Goal: Task Accomplishment & Management: Manage account settings

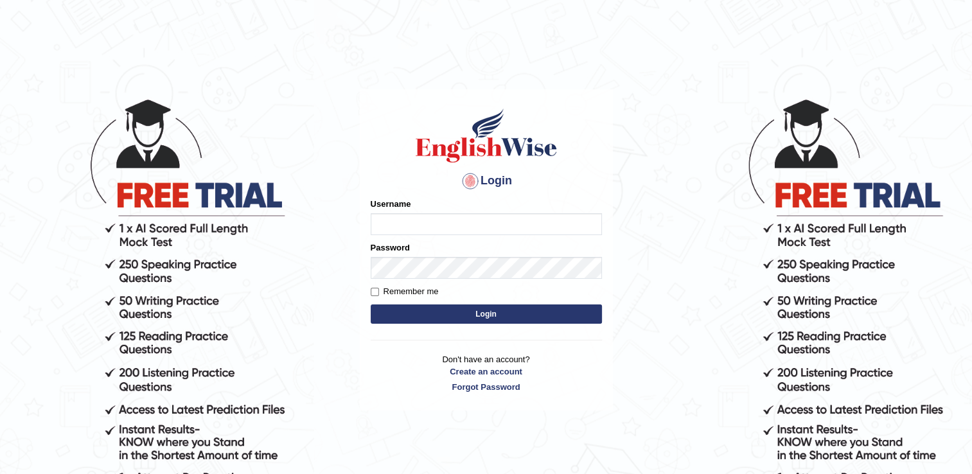
type input "Ehailiepte"
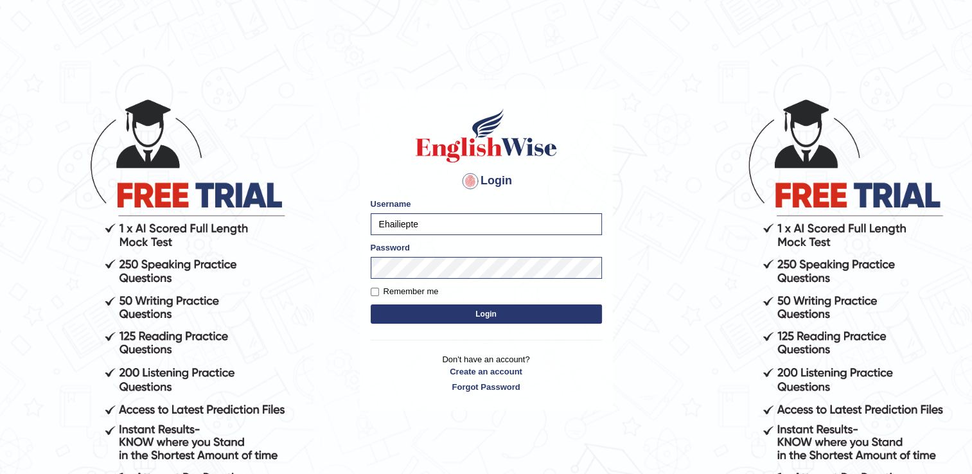
click at [396, 313] on button "Login" at bounding box center [486, 314] width 231 height 19
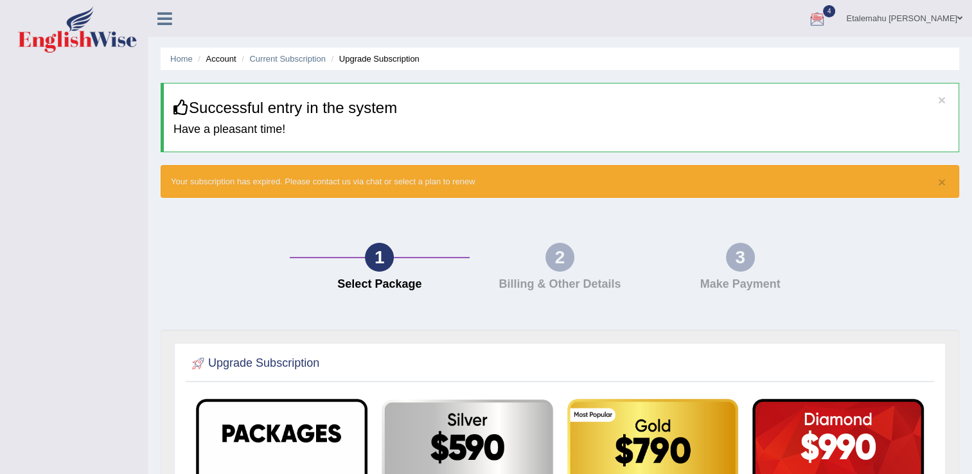
click at [827, 19] on div at bounding box center [817, 19] width 19 height 19
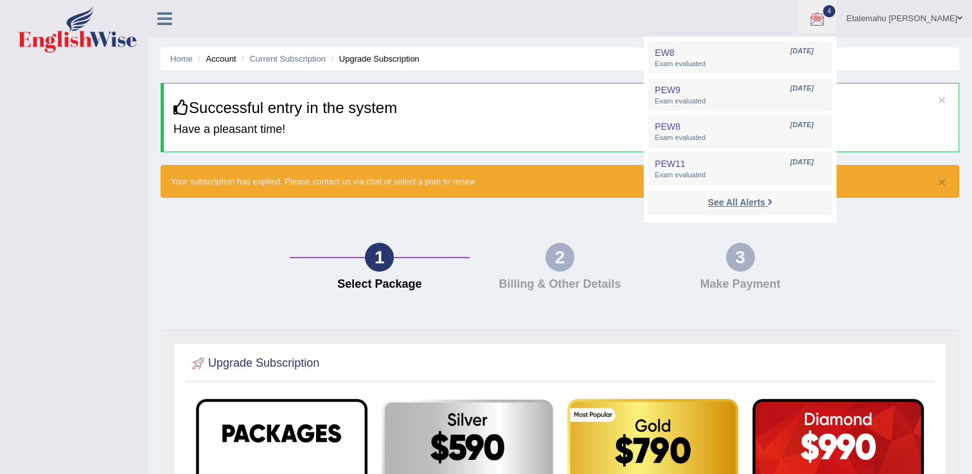
click at [773, 199] on icon at bounding box center [770, 202] width 5 height 10
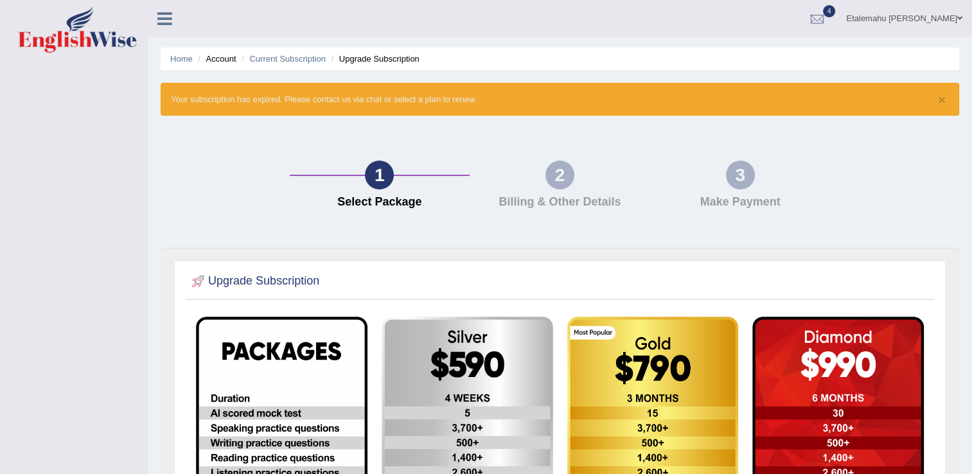
click at [959, 19] on span at bounding box center [959, 18] width 5 height 8
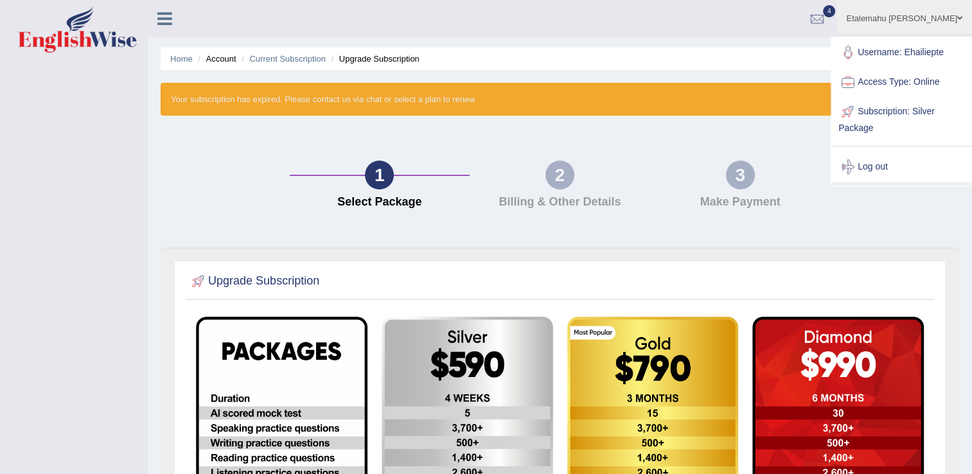
click at [878, 111] on link "Subscription: Silver Package" at bounding box center [901, 118] width 139 height 43
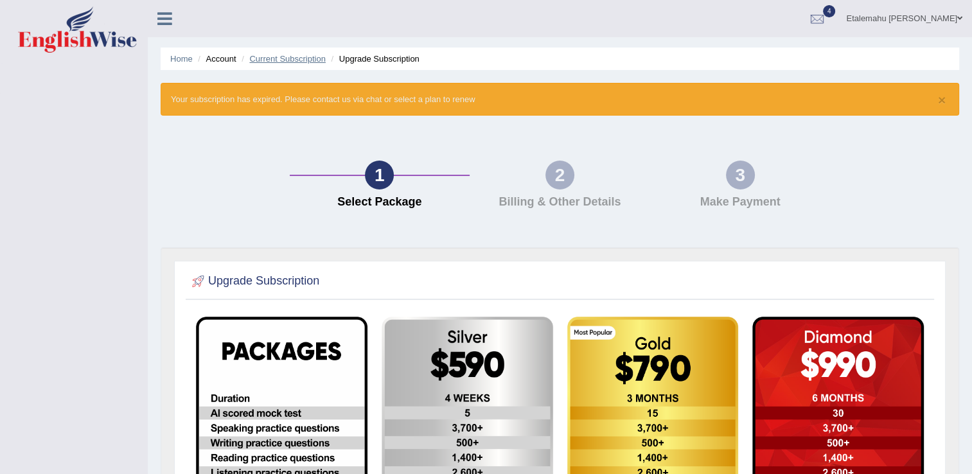
click at [294, 58] on link "Current Subscription" at bounding box center [287, 59] width 76 height 10
click at [182, 60] on link "Home" at bounding box center [181, 59] width 22 height 10
click at [166, 28] on div "Etalemahu [PERSON_NAME] Toggle navigation Username: Ehailiepte Access Type: Onl…" at bounding box center [560, 18] width 824 height 37
